Goal: Task Accomplishment & Management: Complete application form

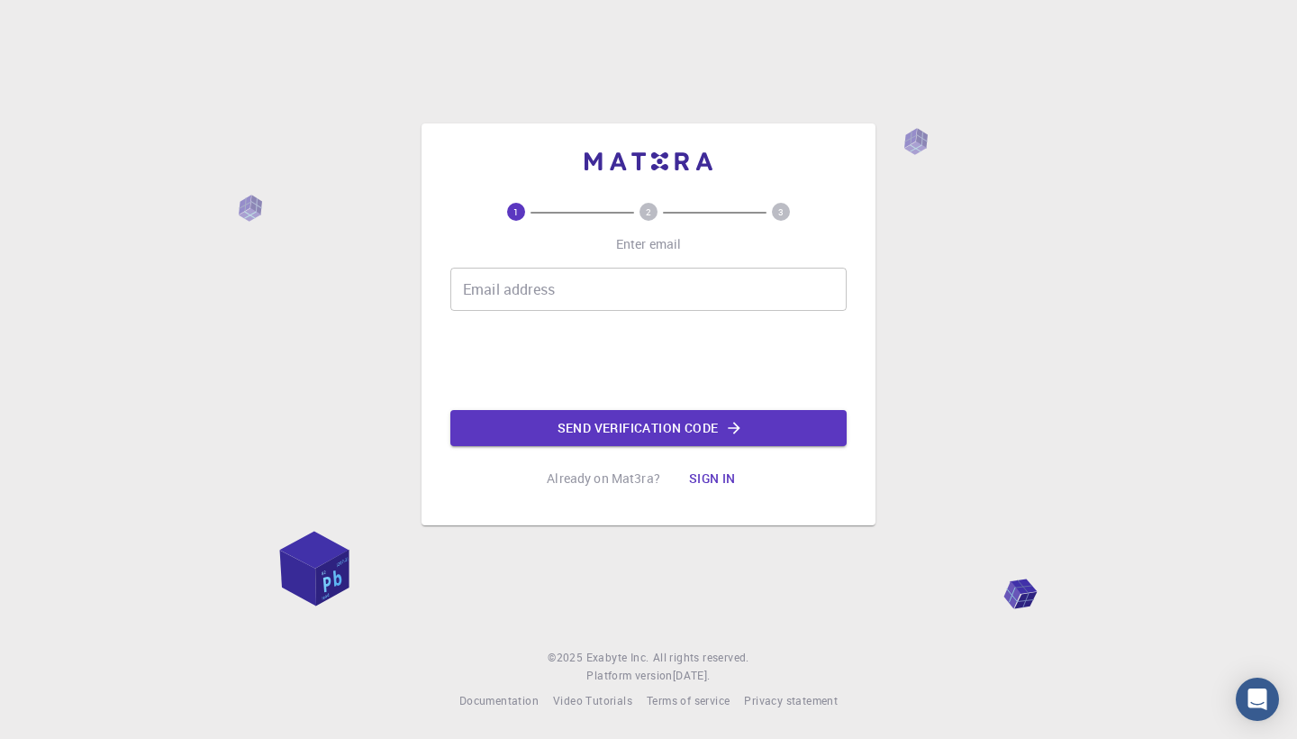
click at [604, 281] on input "Email address" at bounding box center [648, 289] width 396 height 43
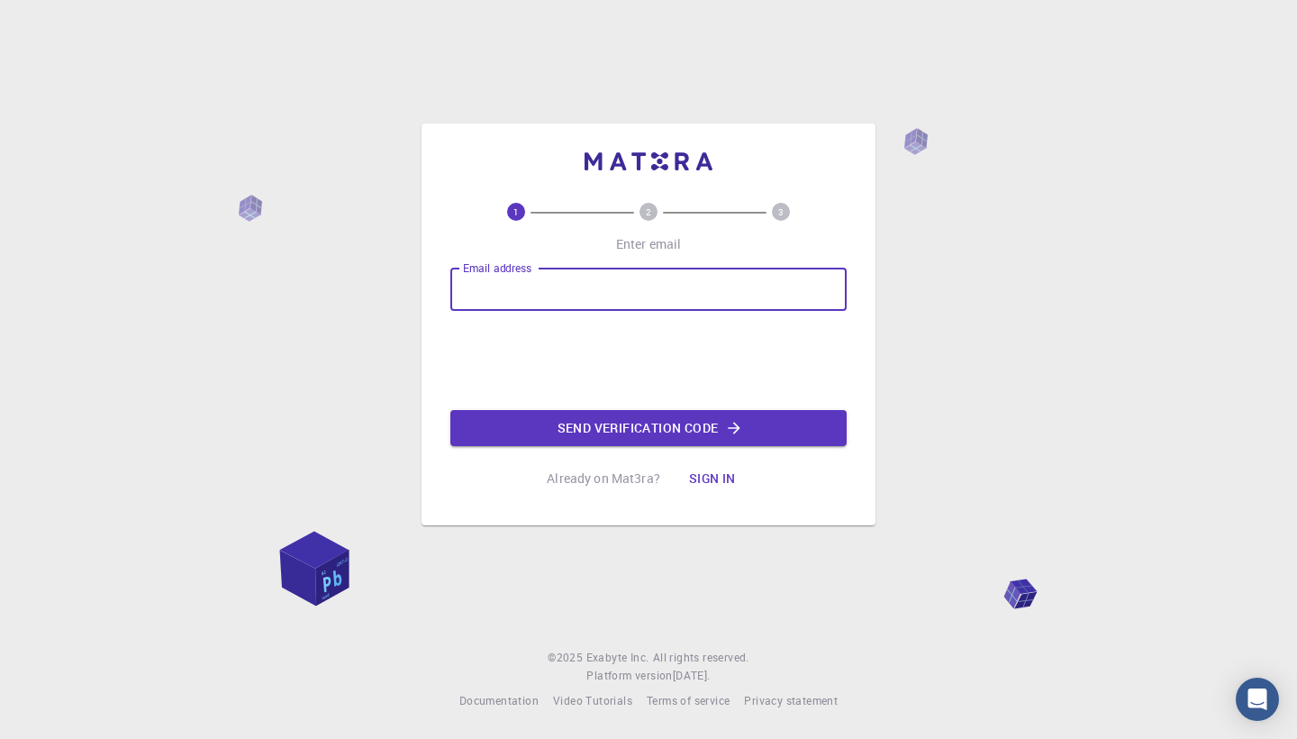
click at [604, 281] on input "Email address" at bounding box center [648, 289] width 396 height 43
type input "[EMAIL_ADDRESS][DOMAIN_NAME]"
click at [643, 430] on button "Send verification code" at bounding box center [648, 428] width 396 height 36
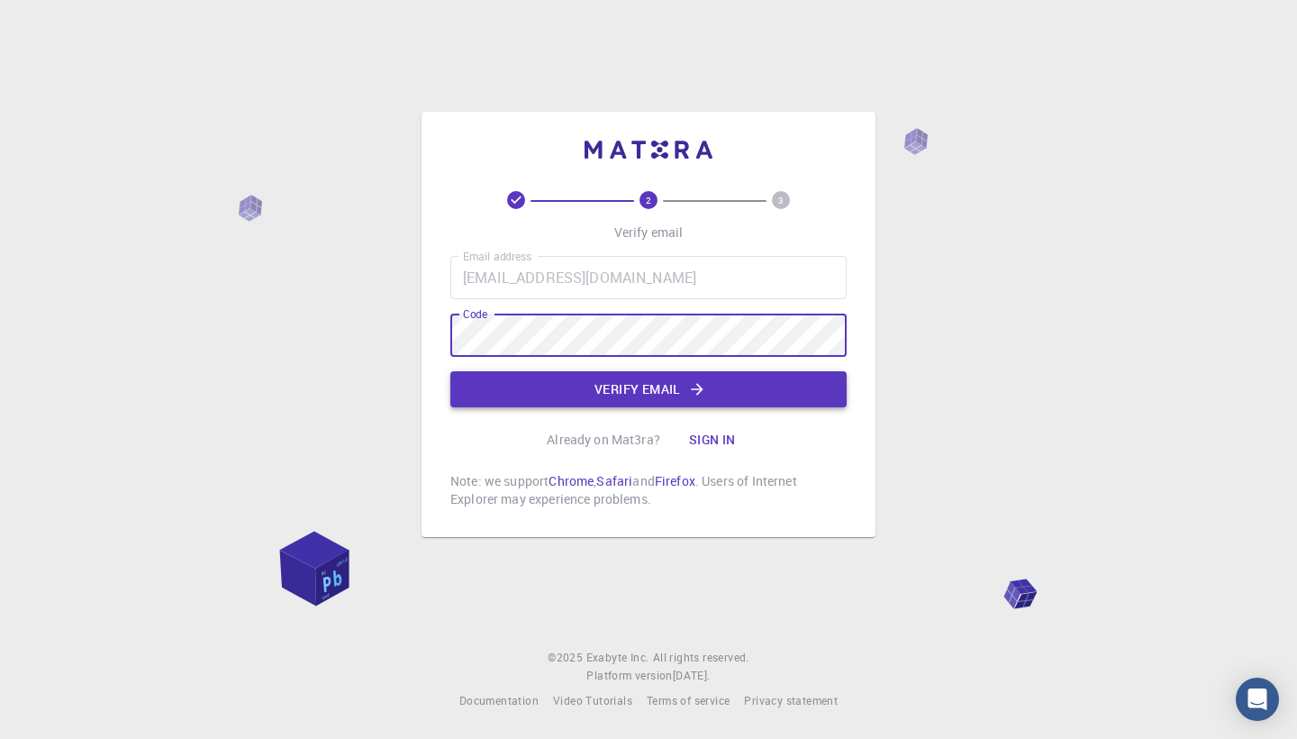
click at [759, 393] on button "Verify email" at bounding box center [648, 389] width 396 height 36
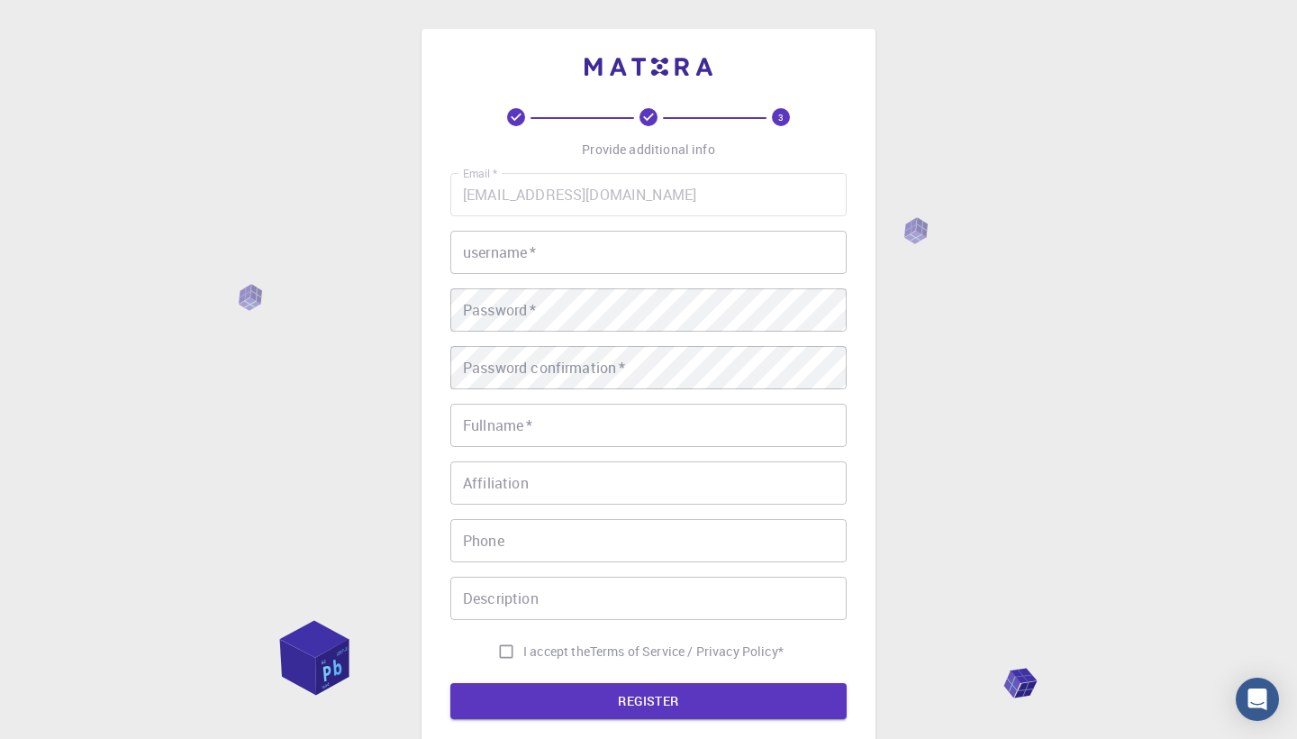
click at [683, 233] on input "username   *" at bounding box center [648, 252] width 396 height 43
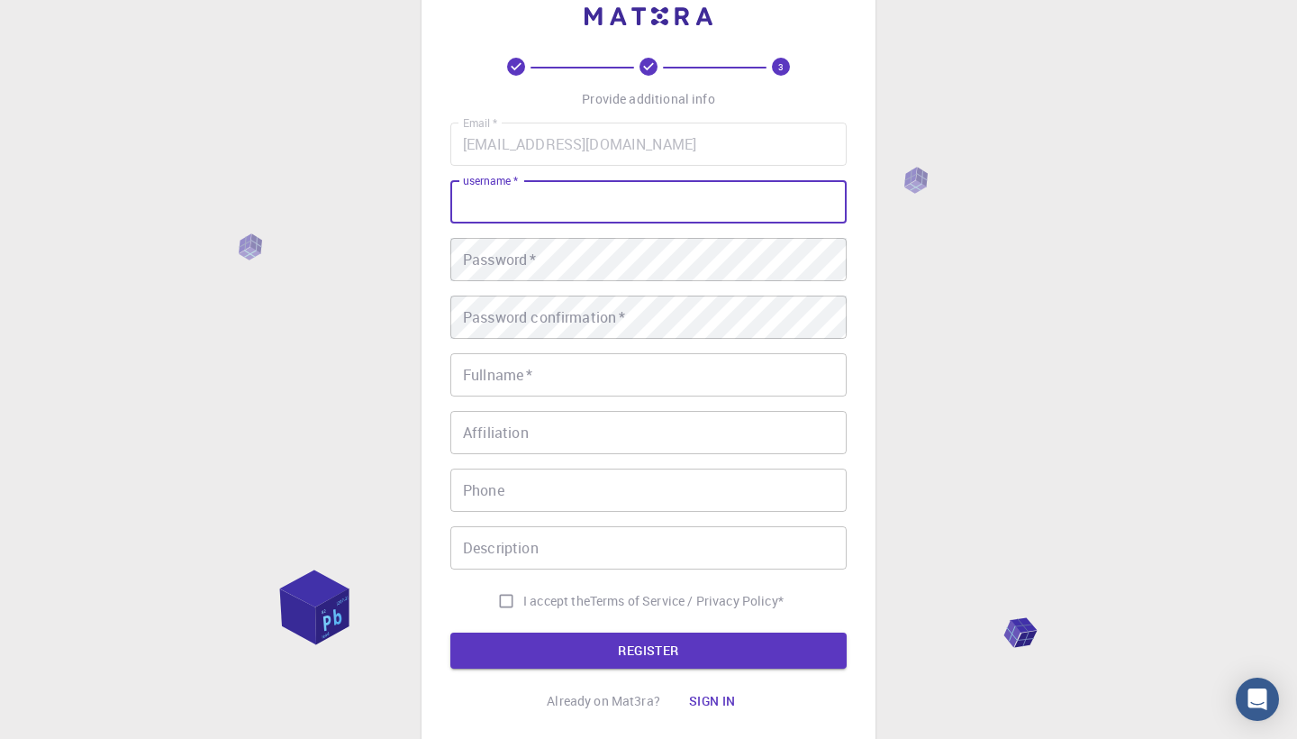
scroll to position [62, 0]
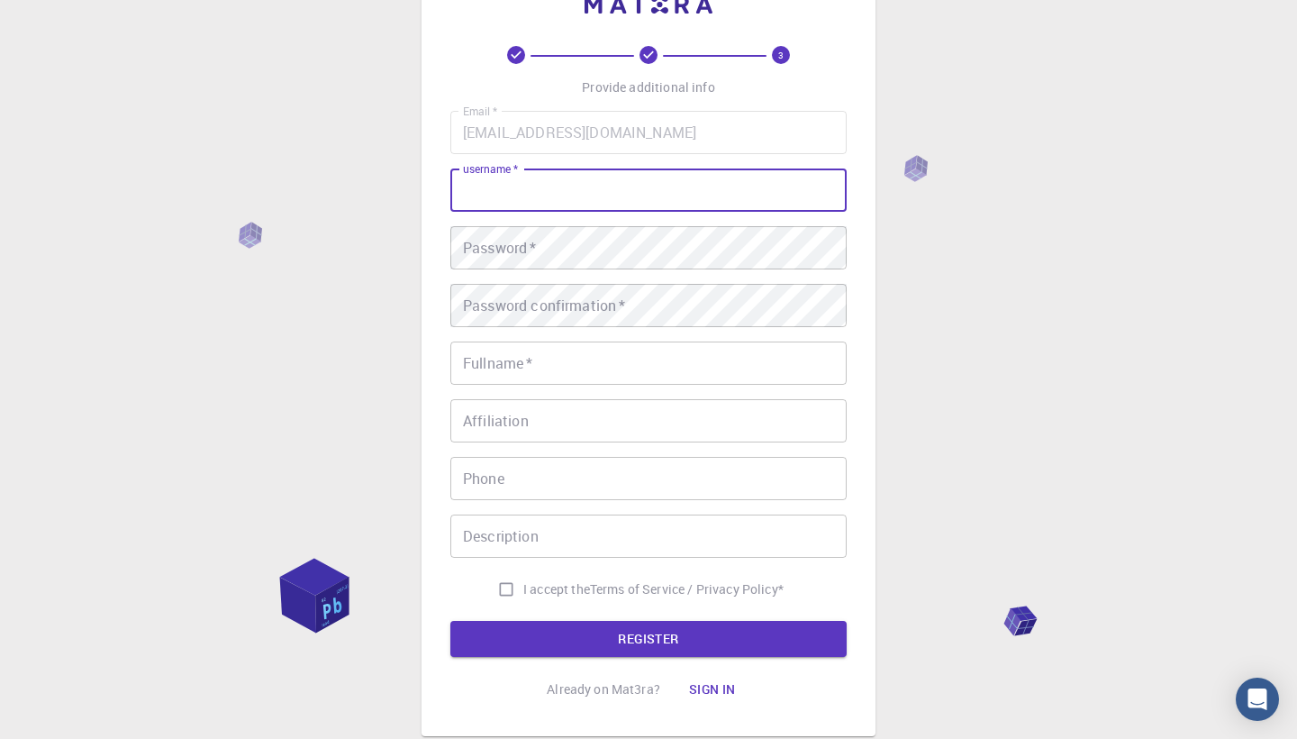
click at [506, 592] on input "I accept the Terms of Service / Privacy Policy *" at bounding box center [506, 589] width 34 height 34
checkbox input "true"
click at [615, 189] on input "username   *" at bounding box center [648, 189] width 396 height 43
type input "[PERSON_NAME]"
click at [536, 243] on div "Password   * Password   *" at bounding box center [648, 247] width 396 height 43
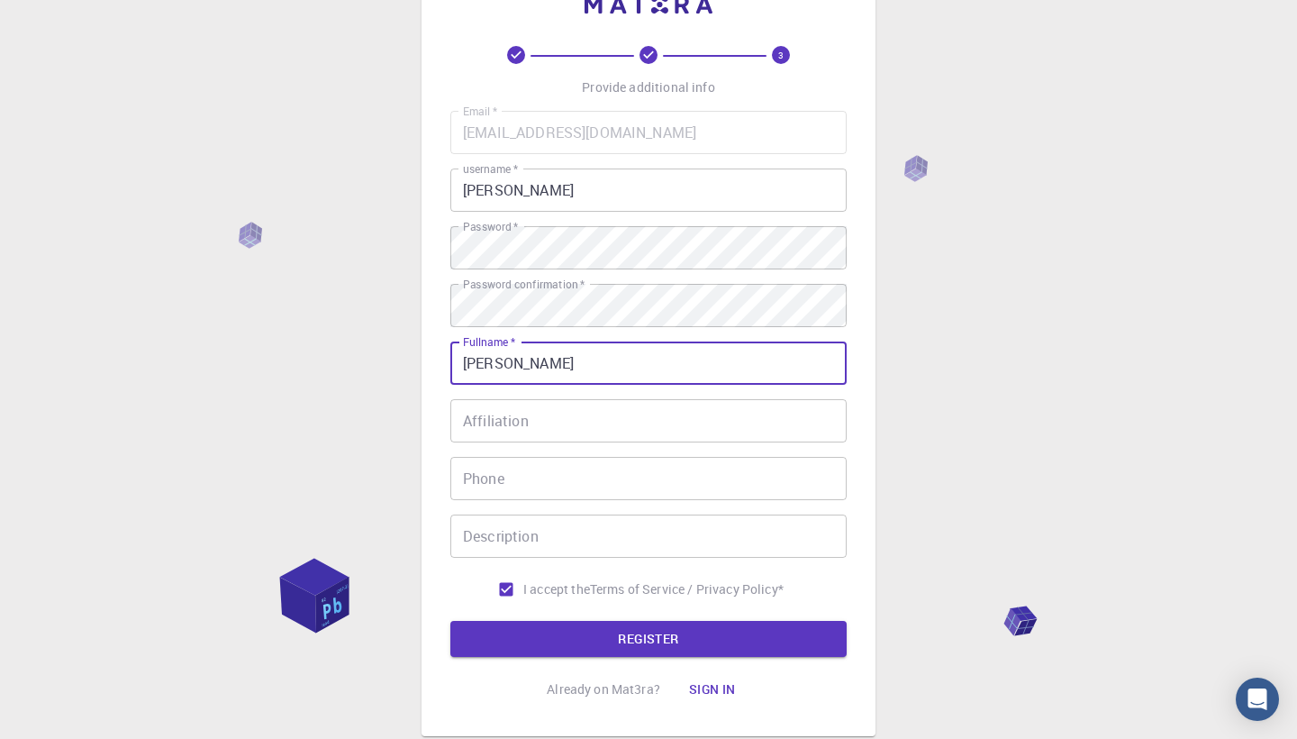
type input "[PERSON_NAME]"
click at [632, 430] on input "Affiliation" at bounding box center [648, 420] width 396 height 43
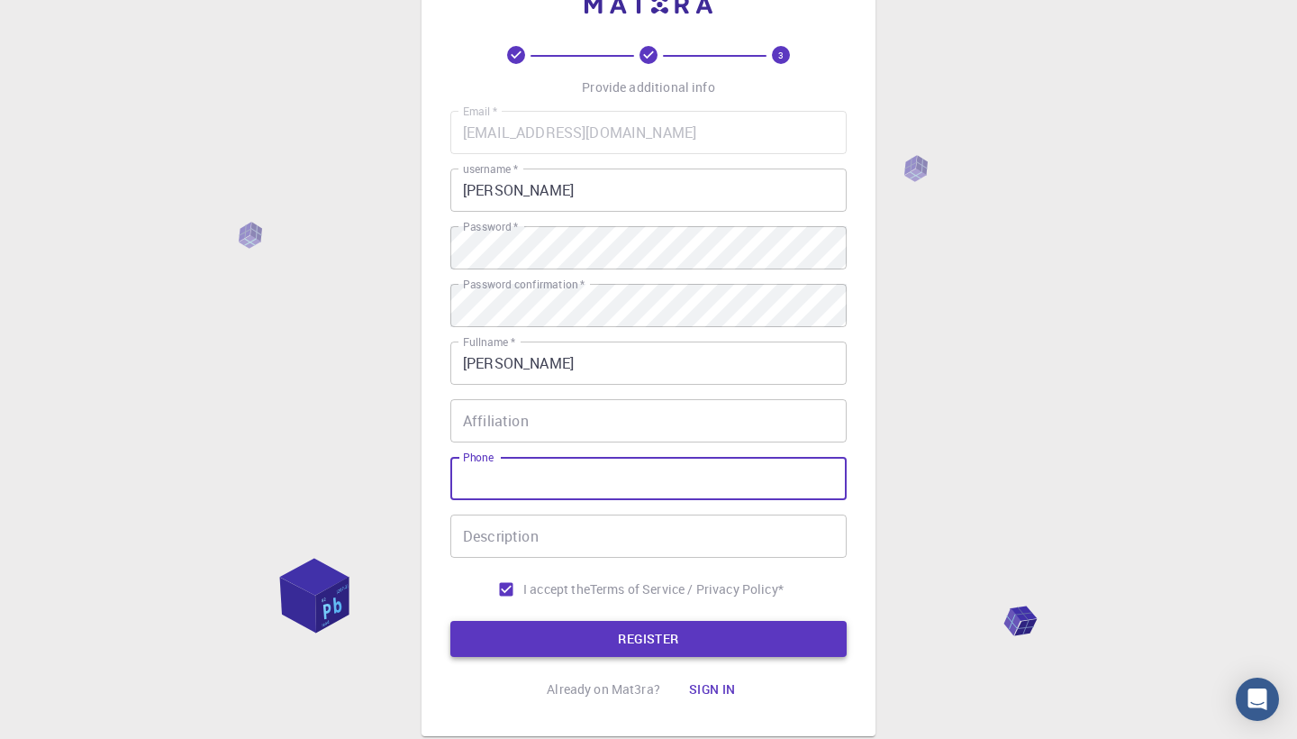
click at [531, 639] on button "REGISTER" at bounding box center [648, 639] width 396 height 36
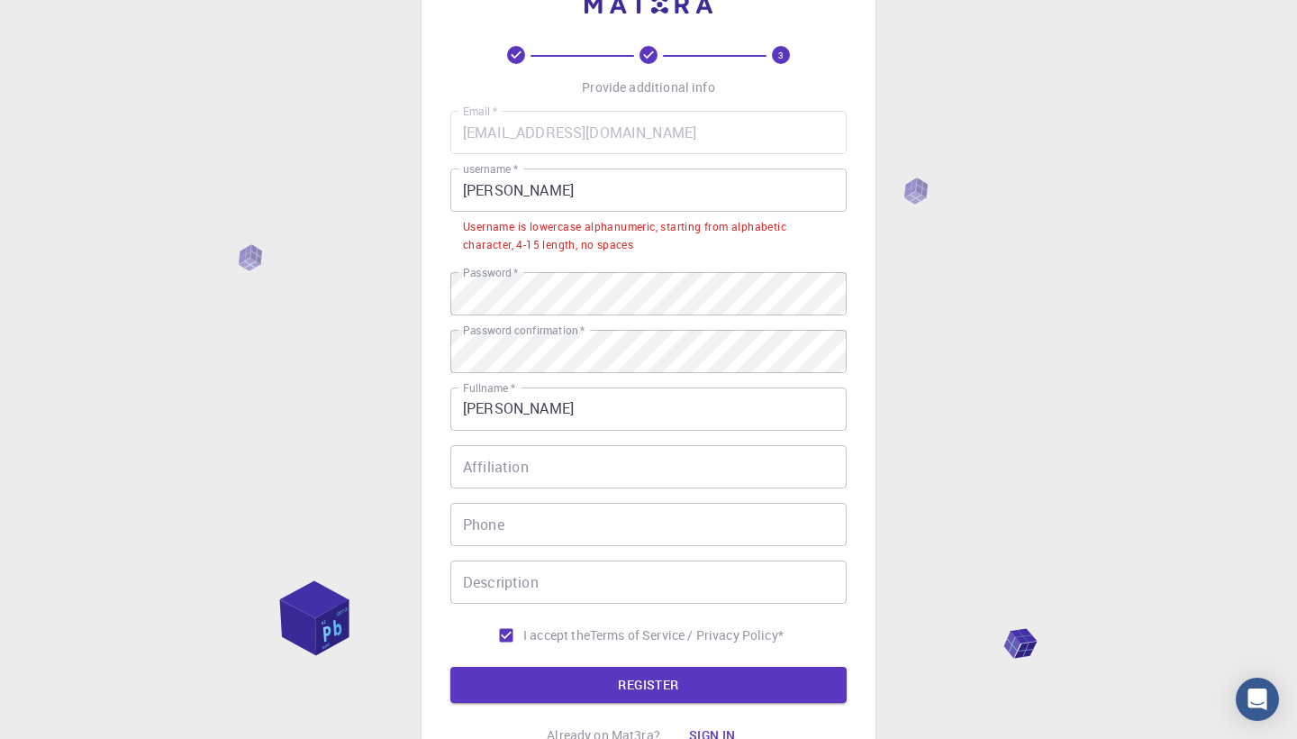
click at [470, 191] on input "[PERSON_NAME]" at bounding box center [648, 189] width 396 height 43
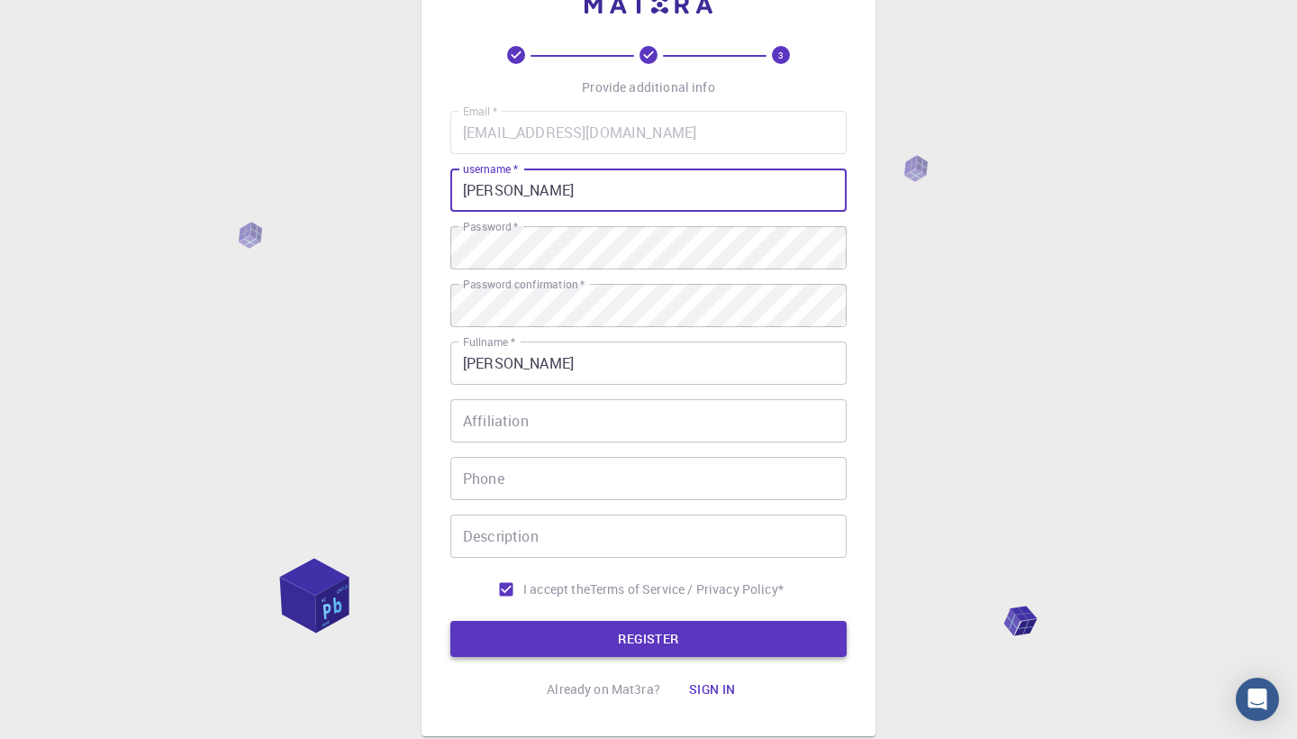
click at [584, 652] on button "REGISTER" at bounding box center [648, 639] width 396 height 36
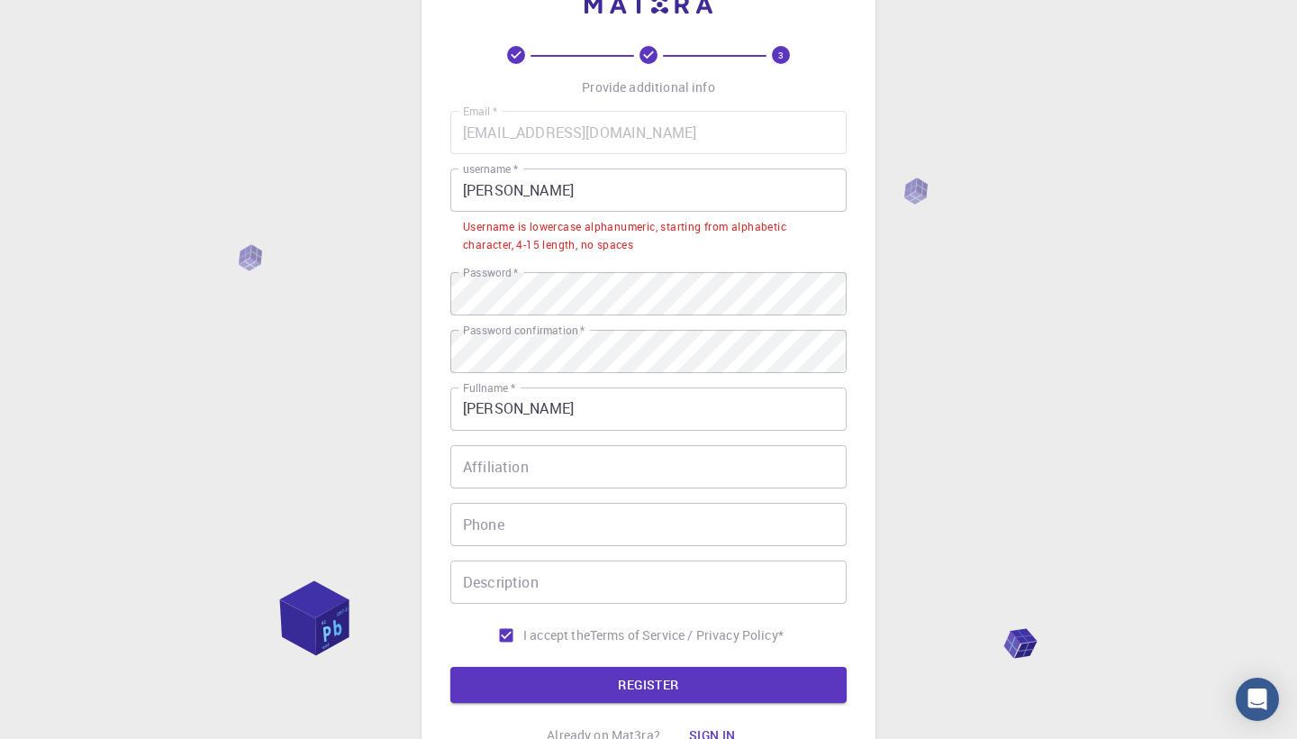
click at [464, 192] on input "[PERSON_NAME]" at bounding box center [648, 189] width 396 height 43
click at [592, 201] on input "[PERSON_NAME]" at bounding box center [648, 189] width 396 height 43
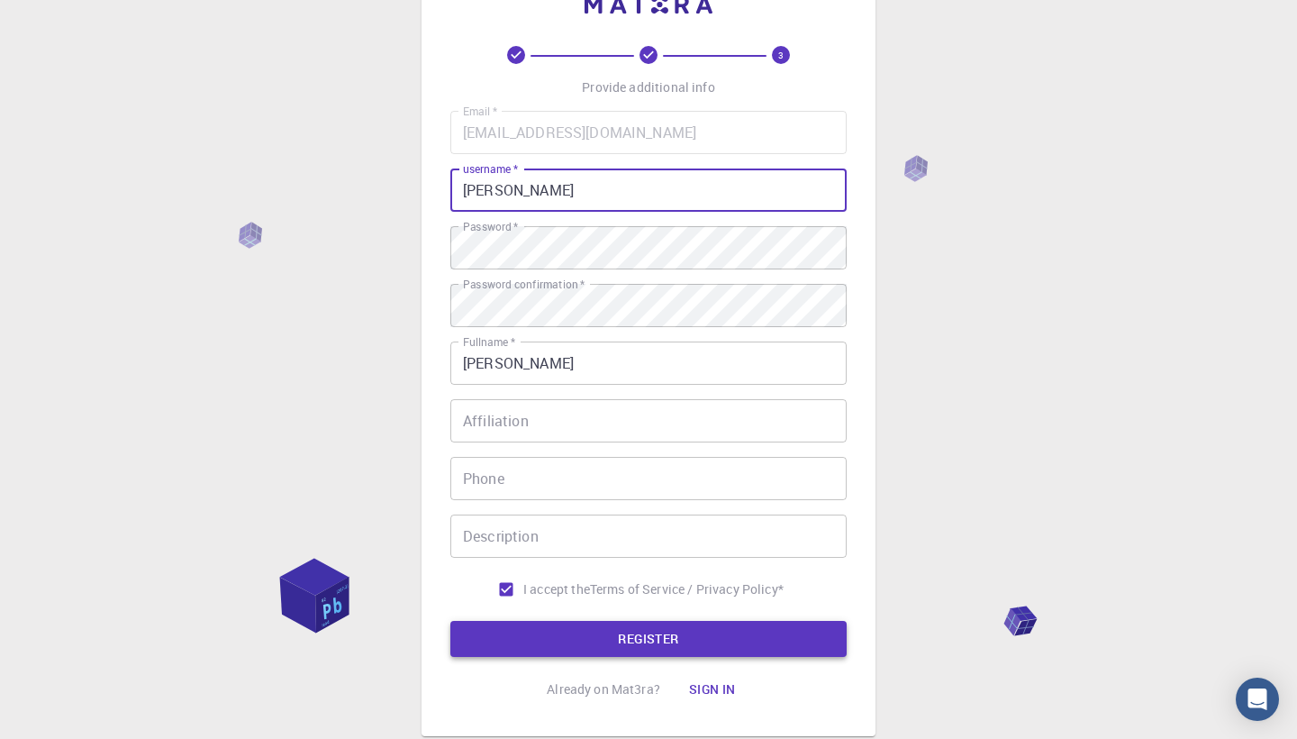
click at [557, 627] on button "REGISTER" at bounding box center [648, 639] width 396 height 36
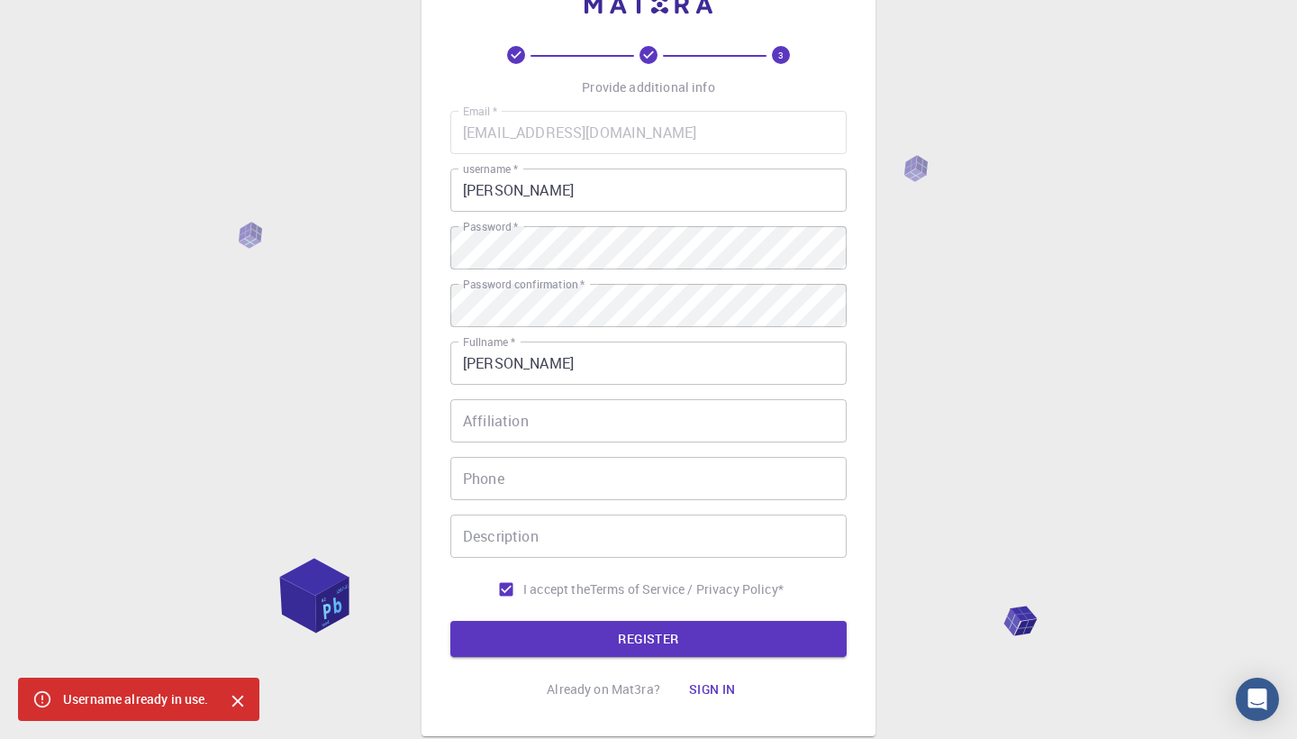
click at [571, 189] on input "[PERSON_NAME]" at bounding box center [648, 189] width 396 height 43
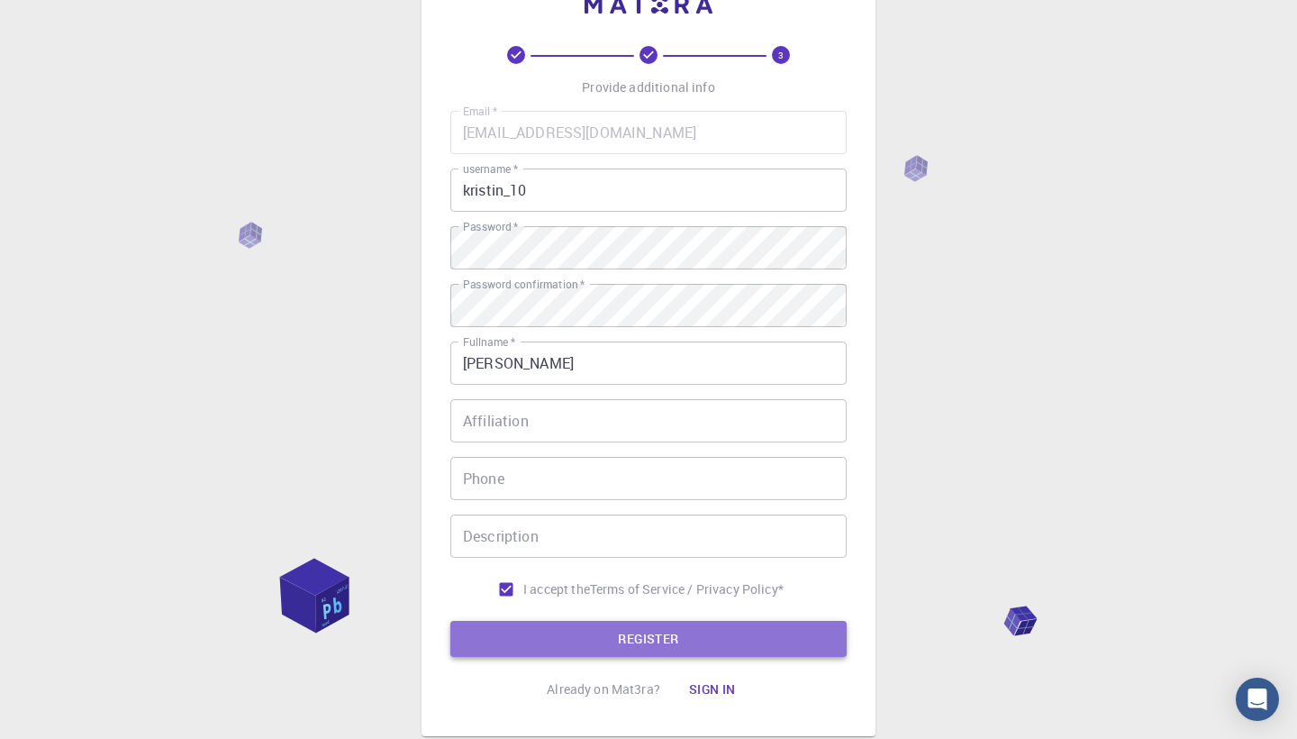
click at [610, 646] on button "REGISTER" at bounding box center [648, 639] width 396 height 36
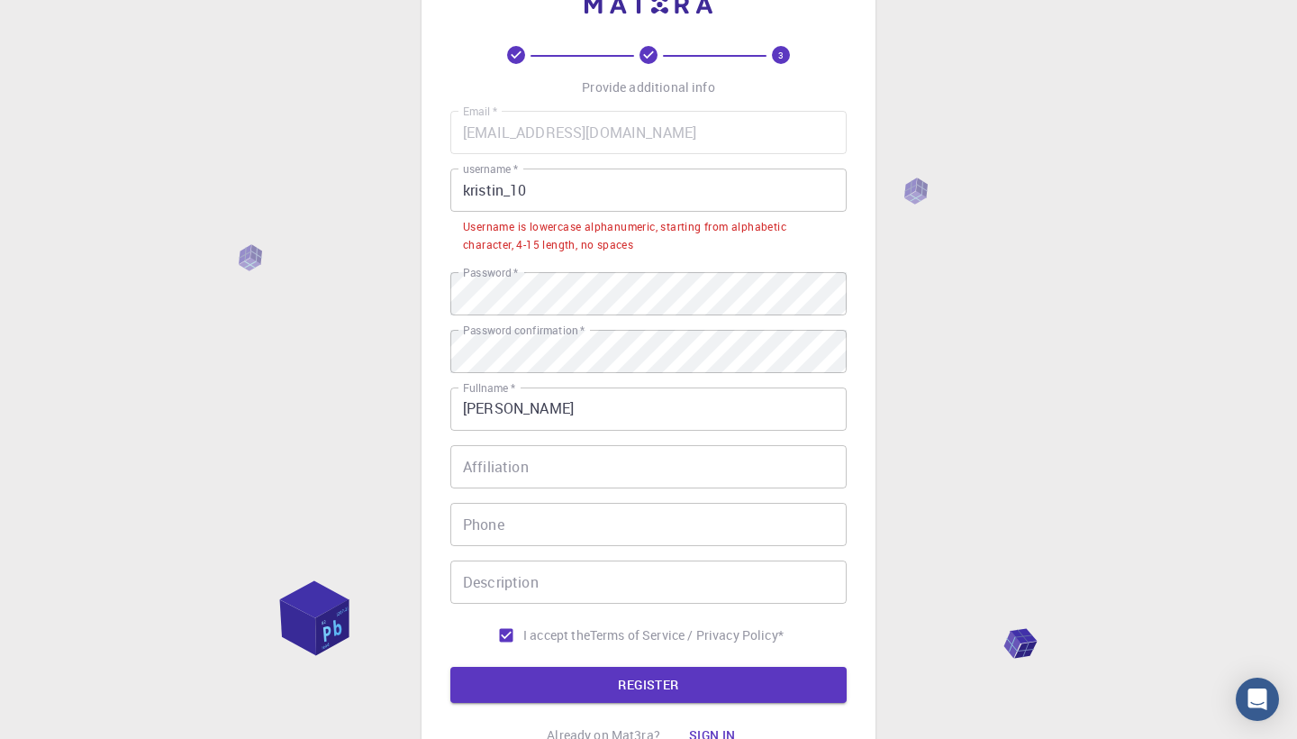
click at [614, 196] on input "kristin_10" at bounding box center [648, 189] width 396 height 43
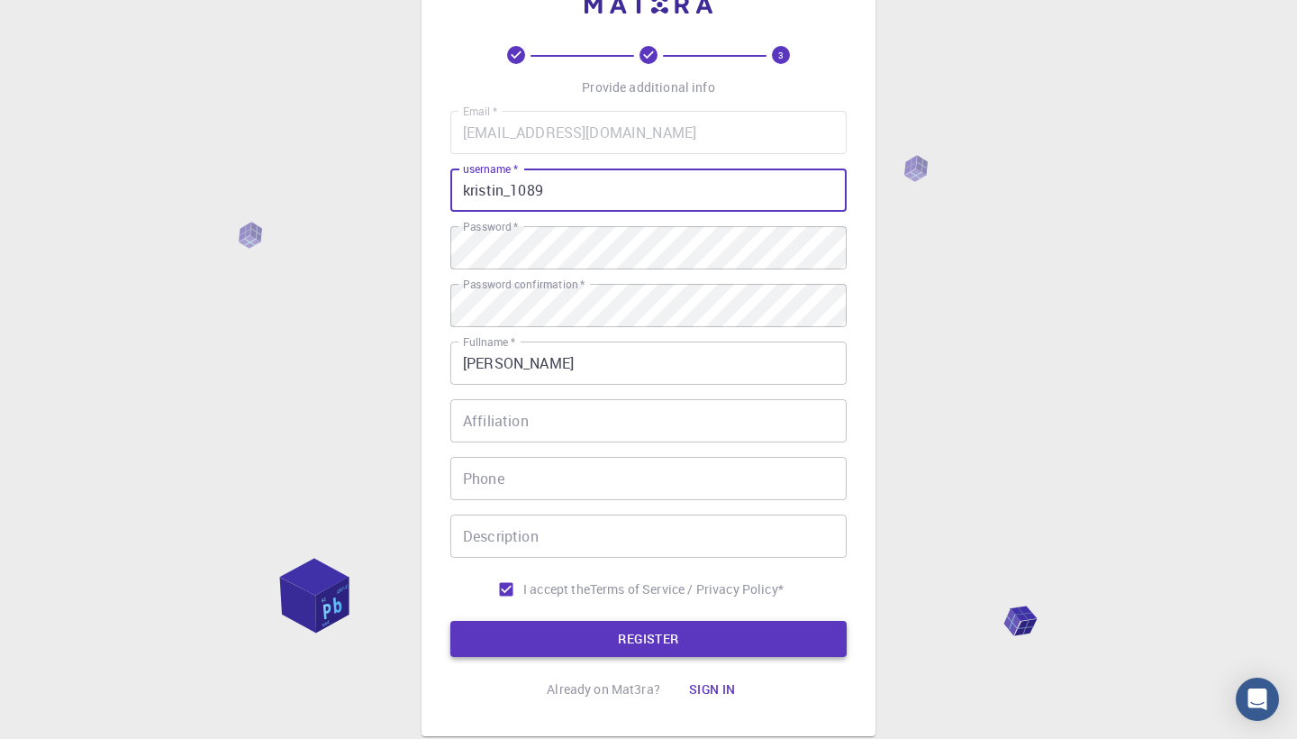
click at [559, 649] on button "REGISTER" at bounding box center [648, 639] width 396 height 36
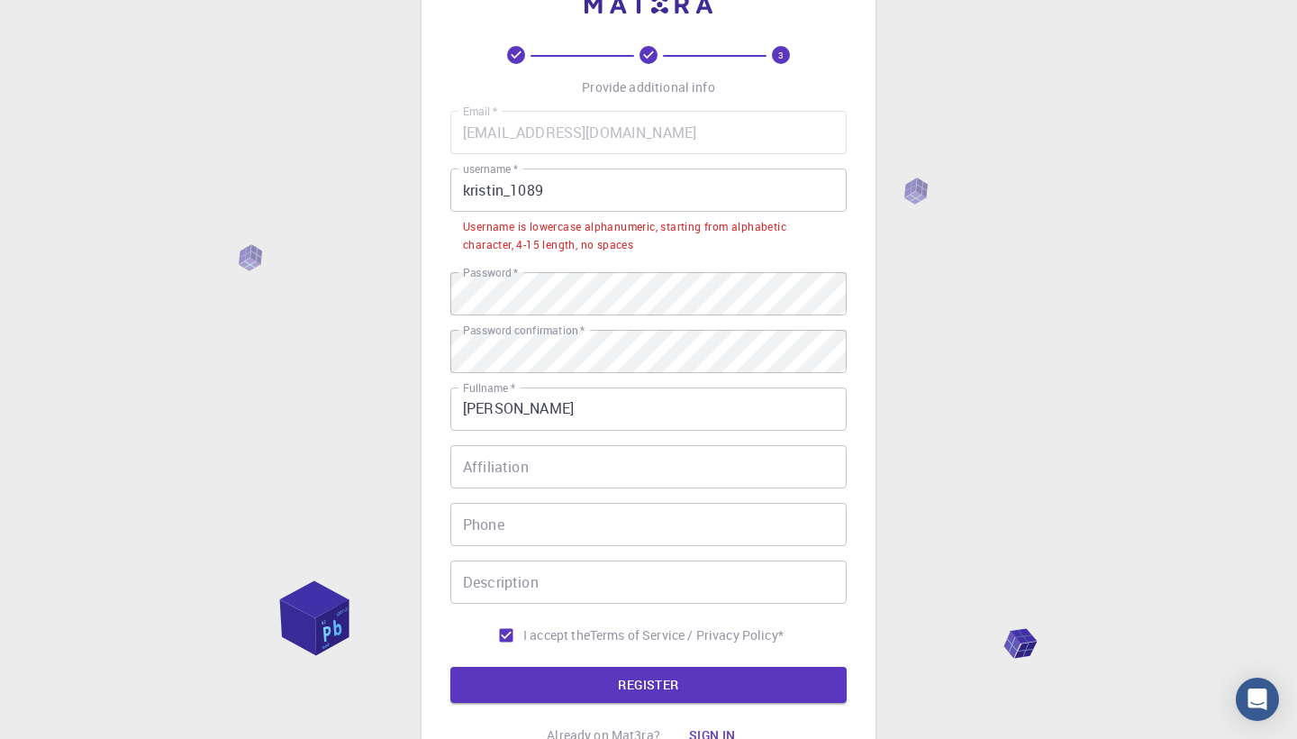
click at [603, 192] on input "kristin_1089" at bounding box center [648, 189] width 396 height 43
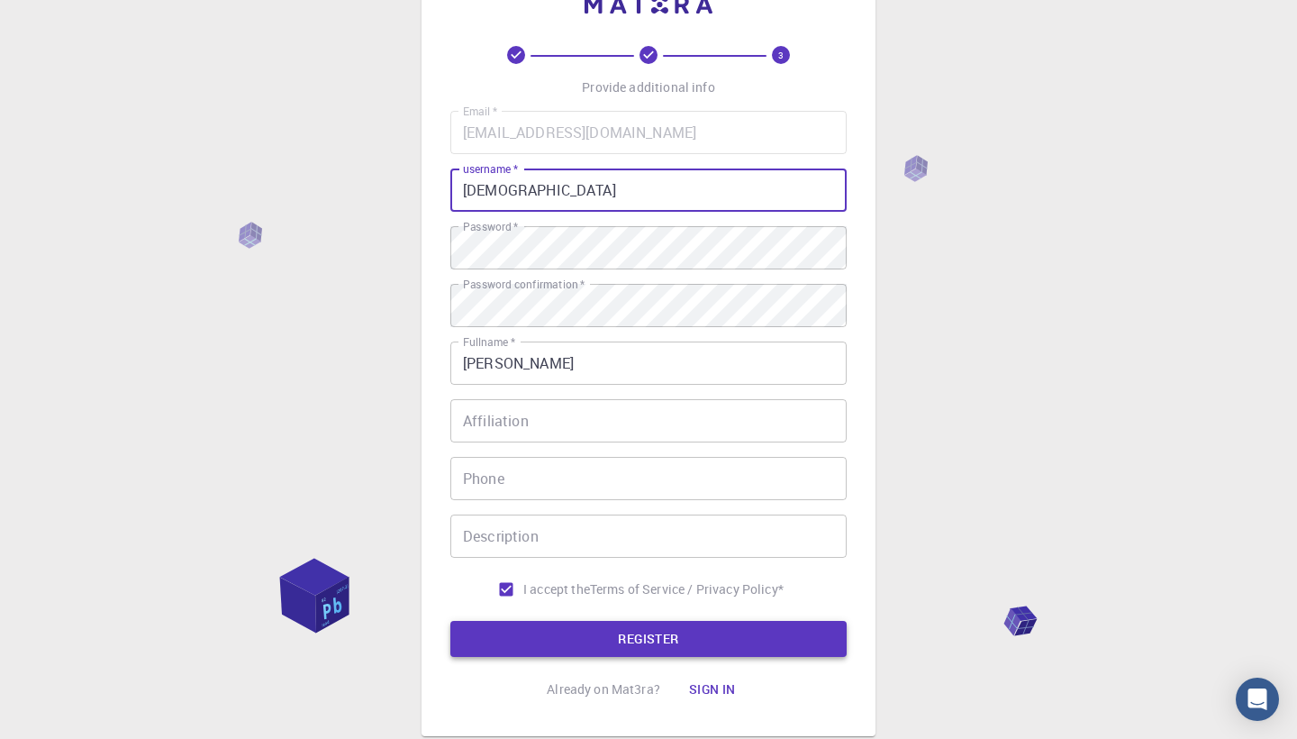
click at [579, 625] on button "REGISTER" at bounding box center [648, 639] width 396 height 36
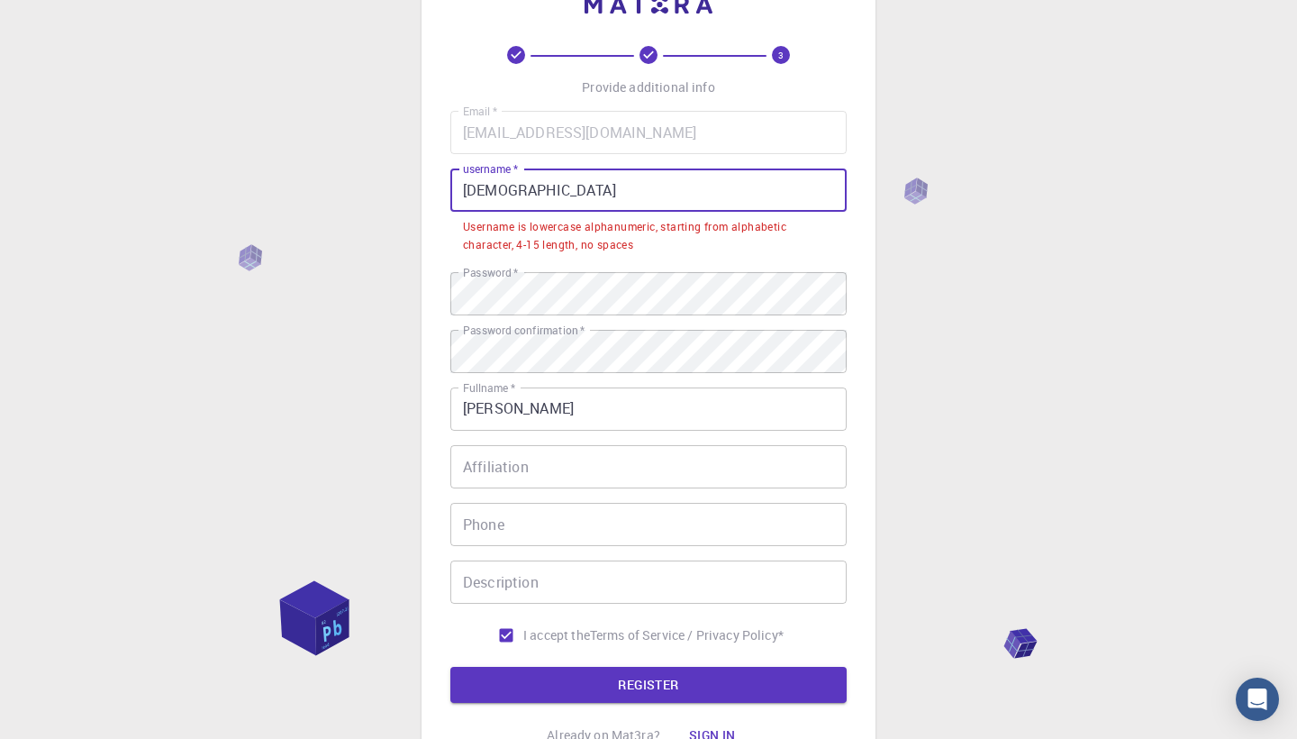
drag, startPoint x: 568, startPoint y: 190, endPoint x: 640, endPoint y: 198, distance: 71.6
click at [640, 198] on input "[DEMOGRAPHIC_DATA]" at bounding box center [648, 189] width 396 height 43
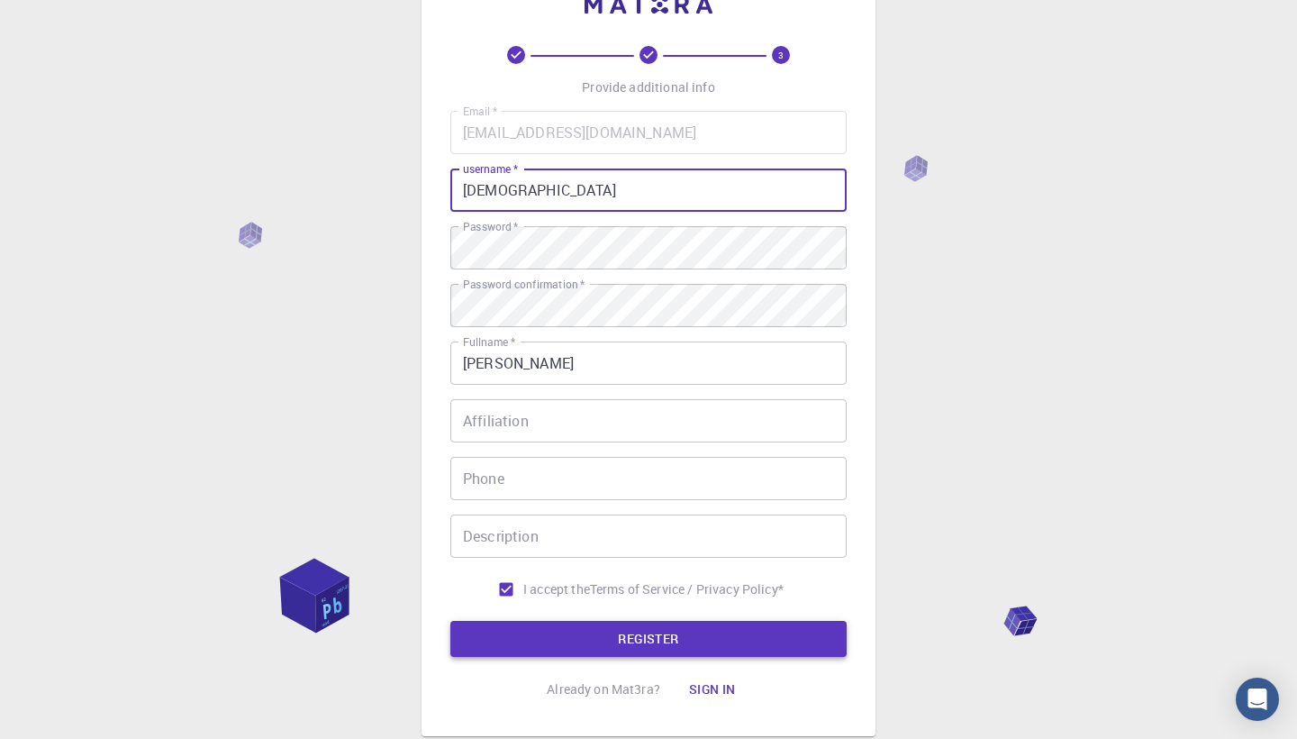
click at [652, 649] on button "REGISTER" at bounding box center [648, 639] width 396 height 36
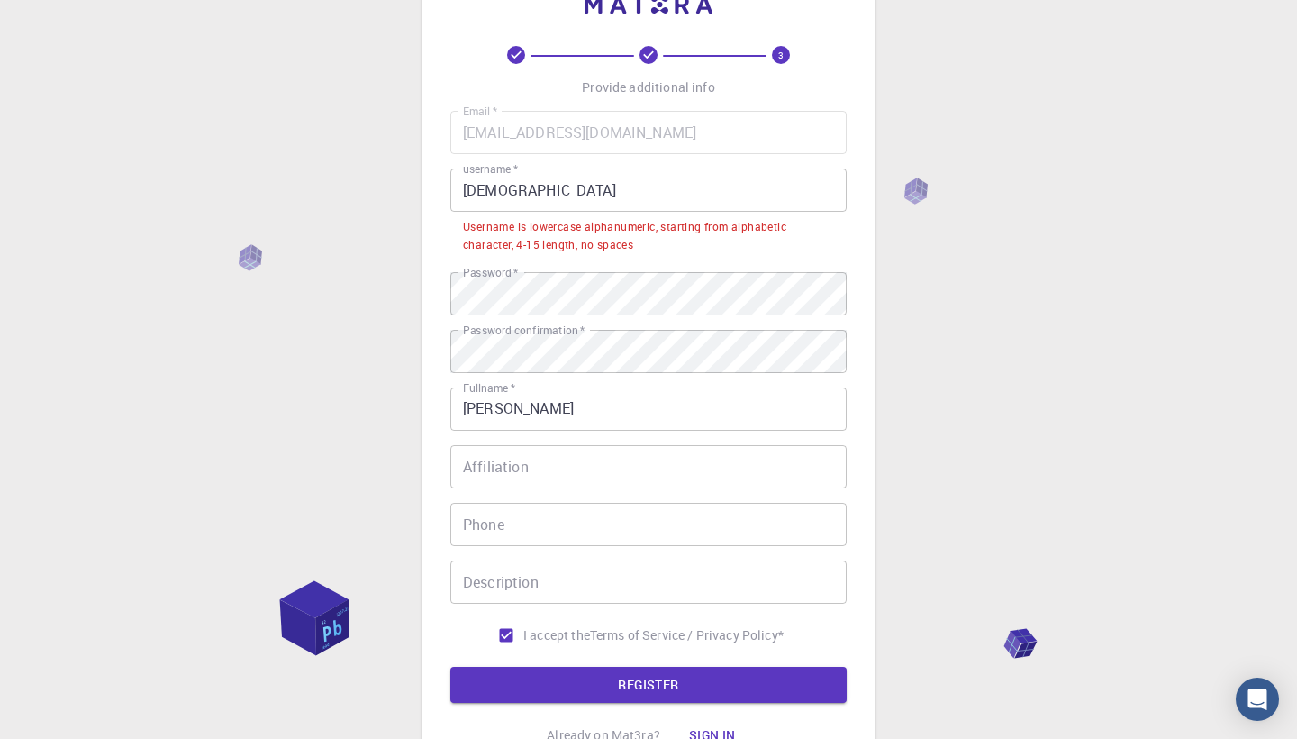
click at [589, 190] on input "[DEMOGRAPHIC_DATA]" at bounding box center [648, 189] width 396 height 43
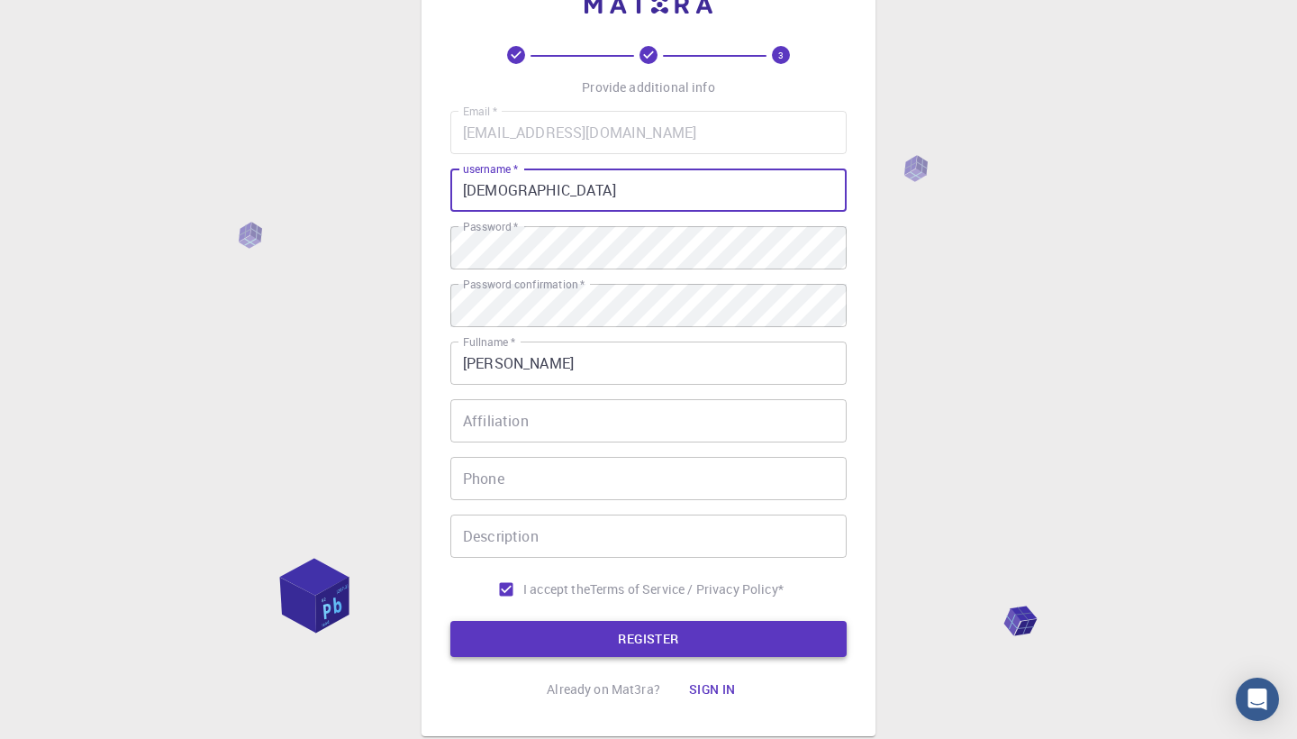
type input "[DEMOGRAPHIC_DATA]"
click at [549, 638] on button "REGISTER" at bounding box center [648, 639] width 396 height 36
